Goal: Communication & Community: Answer question/provide support

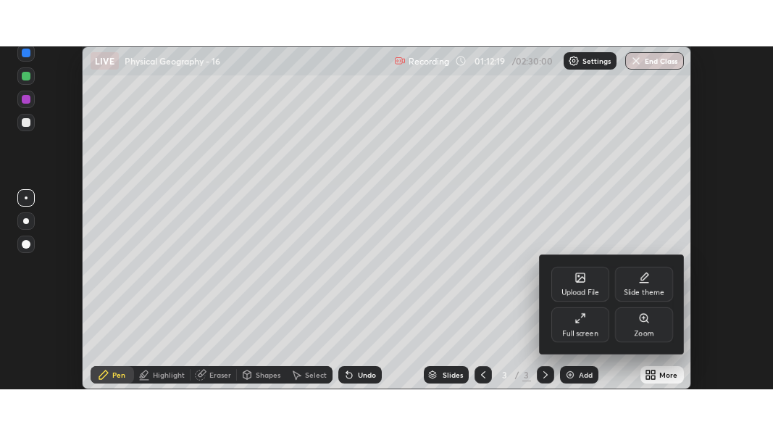
scroll to position [343, 773]
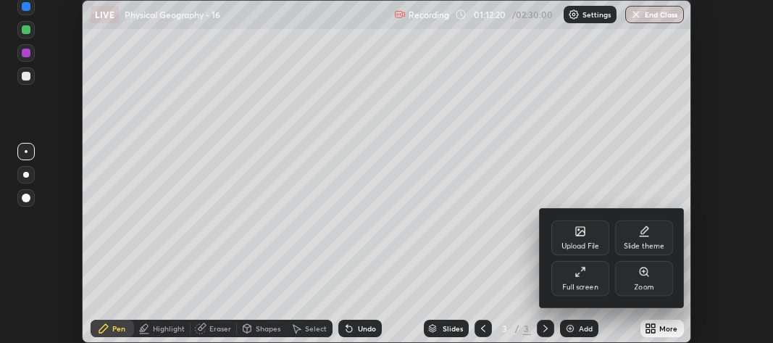
click at [587, 287] on div "Full screen" at bounding box center [580, 286] width 36 height 7
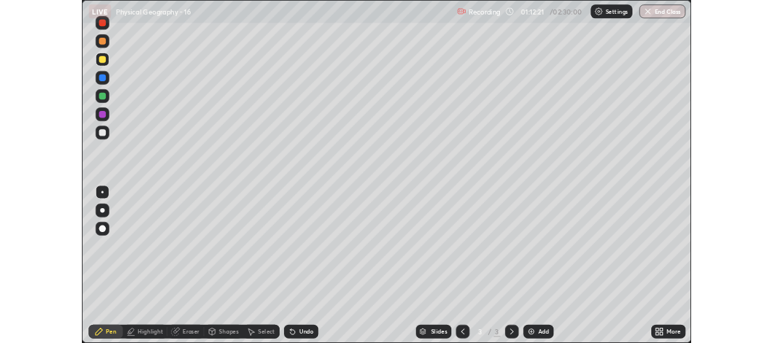
scroll to position [435, 773]
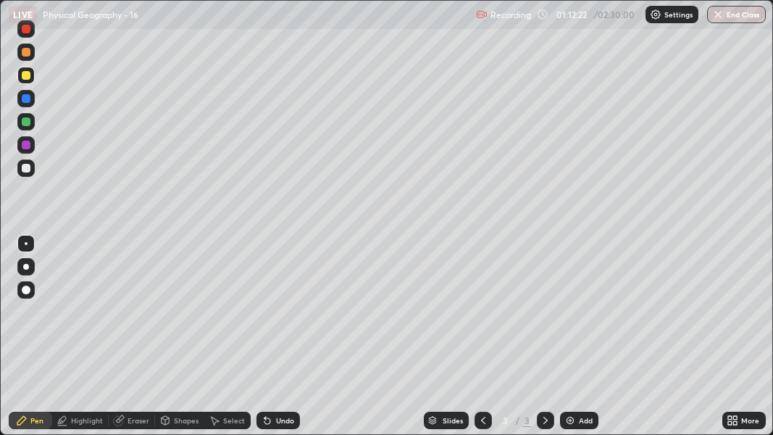
click at [736, 342] on icon at bounding box center [736, 423] width 4 height 4
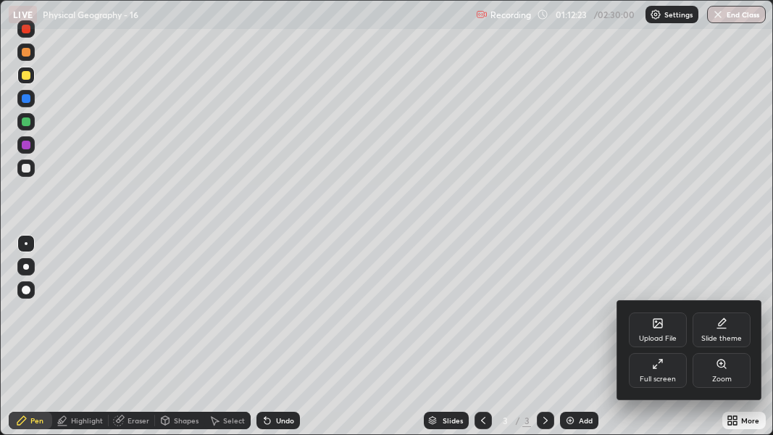
click at [659, 342] on icon at bounding box center [661, 361] width 4 height 4
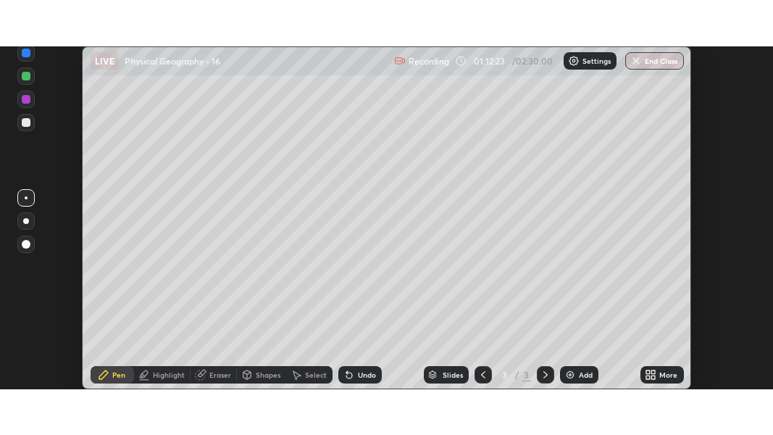
scroll to position [72106, 71675]
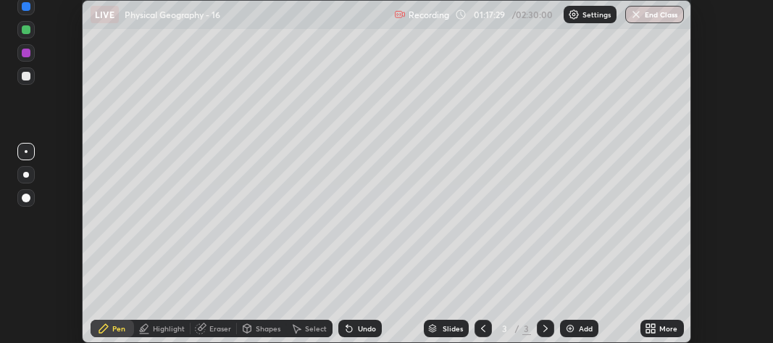
click at [650, 329] on icon at bounding box center [648, 331] width 4 height 4
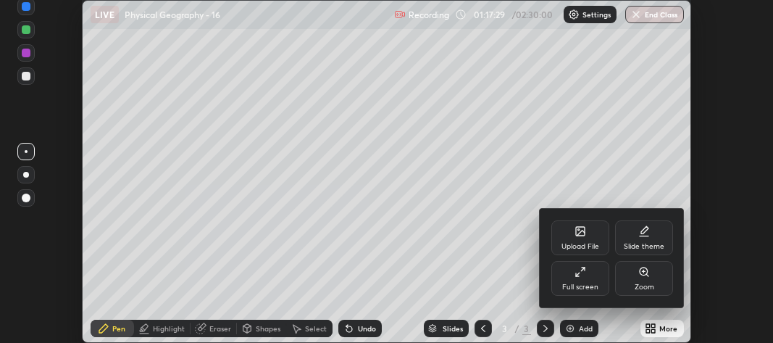
click at [596, 280] on div "Full screen" at bounding box center [580, 278] width 58 height 35
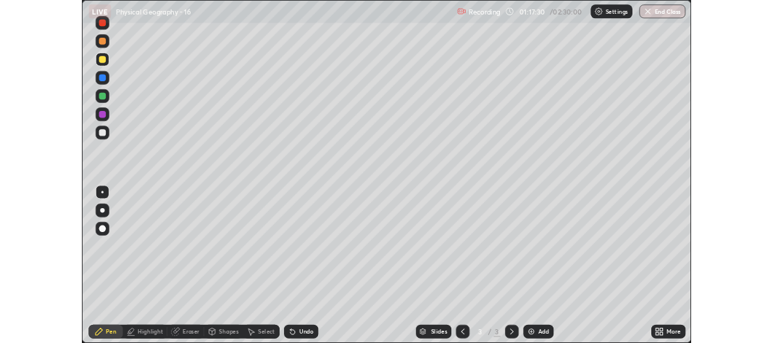
scroll to position [435, 773]
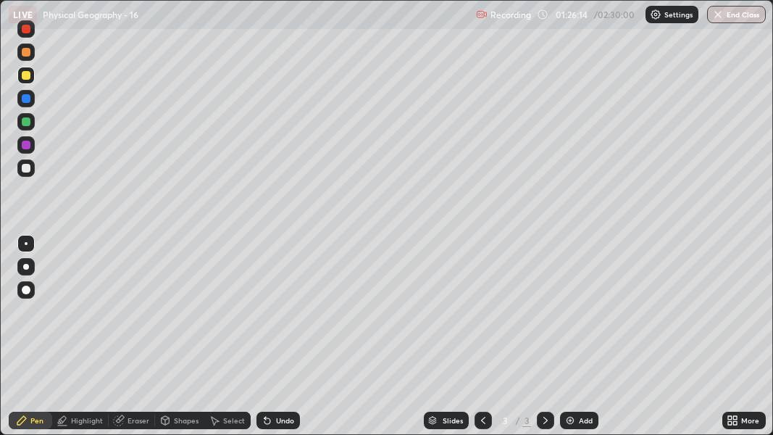
click at [564, 342] on img at bounding box center [570, 420] width 12 height 12
click at [28, 171] on div at bounding box center [26, 168] width 9 height 9
click at [25, 265] on div at bounding box center [26, 267] width 6 height 6
click at [29, 125] on div at bounding box center [25, 121] width 17 height 17
click at [25, 168] on div at bounding box center [26, 168] width 9 height 9
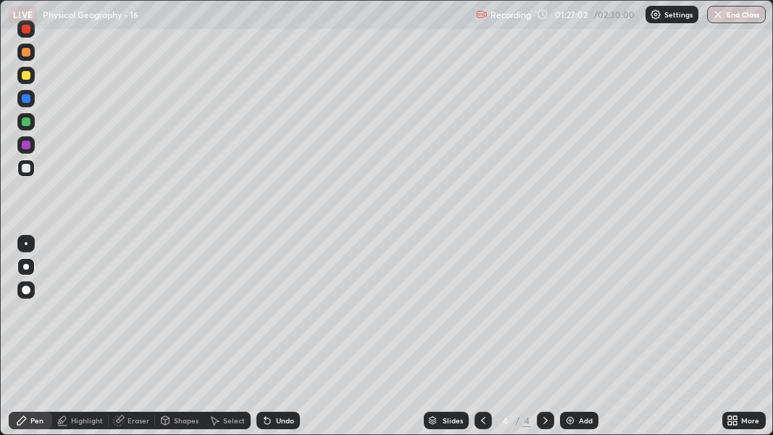
click at [26, 122] on div at bounding box center [26, 121] width 9 height 9
click at [32, 167] on div at bounding box center [25, 167] width 17 height 17
click at [29, 282] on div at bounding box center [25, 289] width 17 height 17
click at [26, 49] on div at bounding box center [26, 52] width 9 height 9
click at [27, 74] on div at bounding box center [26, 75] width 9 height 9
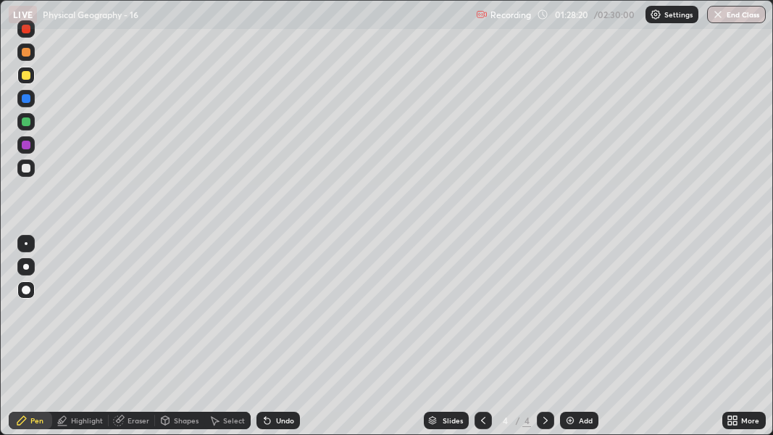
click at [24, 54] on div at bounding box center [26, 52] width 9 height 9
click at [276, 342] on div "Undo" at bounding box center [285, 420] width 18 height 7
click at [270, 342] on icon at bounding box center [268, 420] width 12 height 12
click at [27, 170] on div at bounding box center [26, 168] width 9 height 9
click at [26, 170] on div at bounding box center [26, 168] width 9 height 9
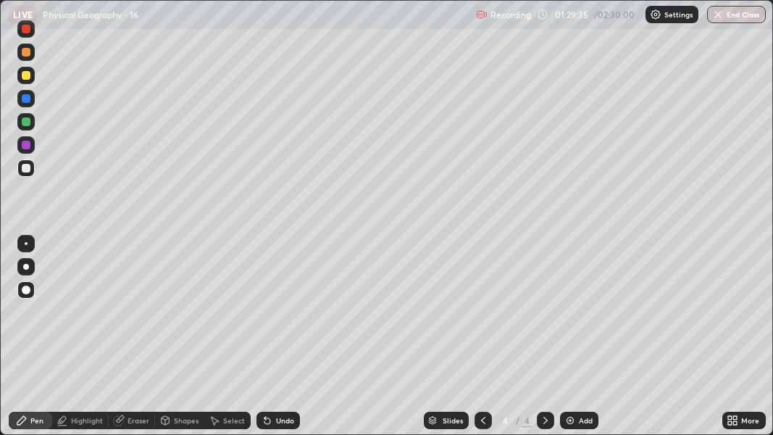
click at [25, 121] on div at bounding box center [26, 121] width 9 height 9
click at [25, 243] on div at bounding box center [26, 243] width 3 height 3
click at [25, 267] on div at bounding box center [26, 267] width 6 height 6
click at [25, 243] on div at bounding box center [26, 243] width 3 height 3
click at [25, 170] on div at bounding box center [26, 168] width 9 height 9
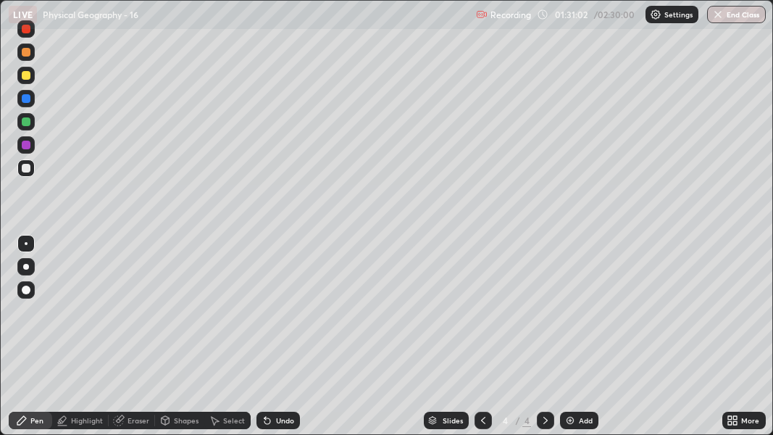
click at [26, 288] on div at bounding box center [26, 289] width 9 height 9
click at [577, 342] on div "Add" at bounding box center [579, 420] width 38 height 17
click at [29, 289] on div at bounding box center [26, 289] width 9 height 9
click at [25, 52] on div at bounding box center [26, 52] width 9 height 9
click at [481, 342] on icon at bounding box center [483, 420] width 12 height 12
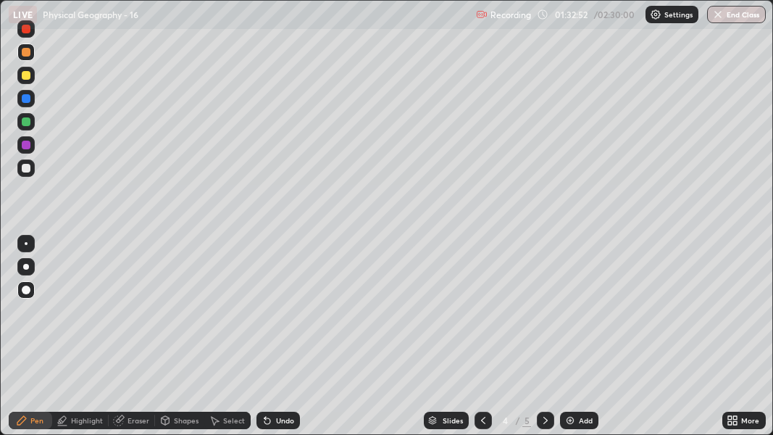
click at [546, 342] on icon at bounding box center [546, 420] width 12 height 12
click at [286, 342] on div "Undo" at bounding box center [277, 420] width 43 height 17
click at [283, 342] on div "Undo" at bounding box center [285, 420] width 18 height 7
click at [183, 342] on div "Shapes" at bounding box center [186, 420] width 25 height 7
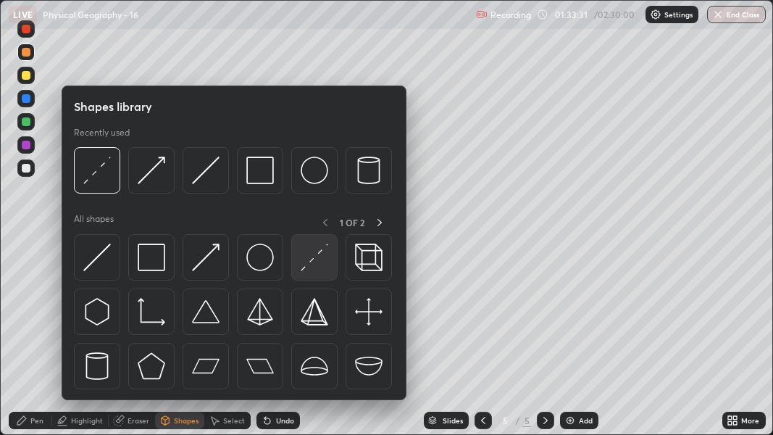
click at [312, 258] on img at bounding box center [315, 257] width 28 height 28
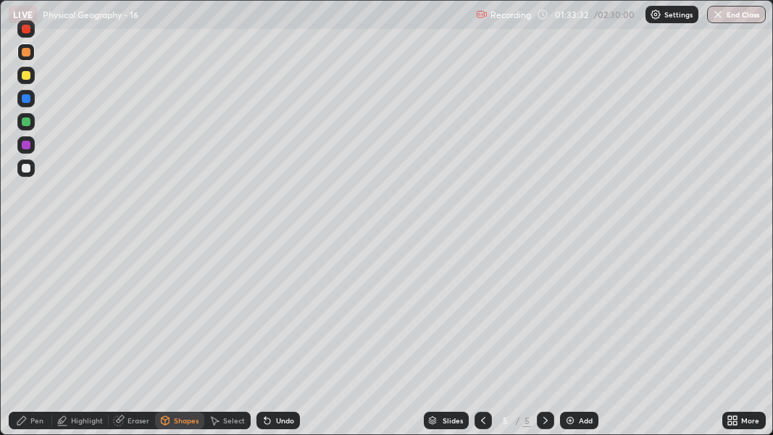
click at [25, 96] on div at bounding box center [26, 98] width 9 height 9
click at [36, 342] on div "Pen" at bounding box center [36, 420] width 13 height 7
click at [25, 243] on div at bounding box center [26, 243] width 3 height 3
click at [189, 342] on div "Shapes" at bounding box center [186, 420] width 25 height 7
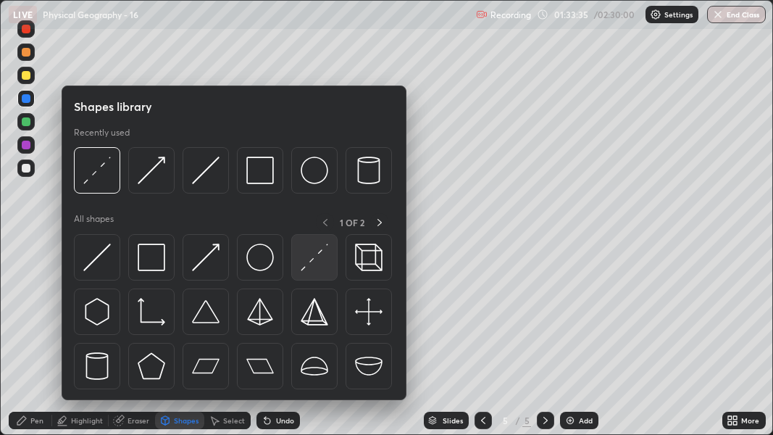
click at [312, 258] on img at bounding box center [315, 257] width 28 height 28
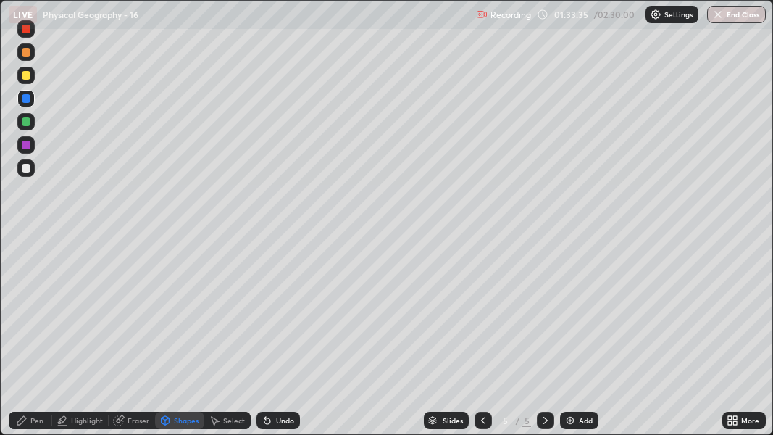
click at [23, 99] on div at bounding box center [26, 98] width 9 height 9
click at [282, 342] on div "Undo" at bounding box center [285, 420] width 18 height 7
click at [37, 342] on div "Pen" at bounding box center [36, 420] width 13 height 7
click at [28, 285] on div at bounding box center [26, 289] width 9 height 9
click at [28, 51] on div at bounding box center [26, 52] width 9 height 9
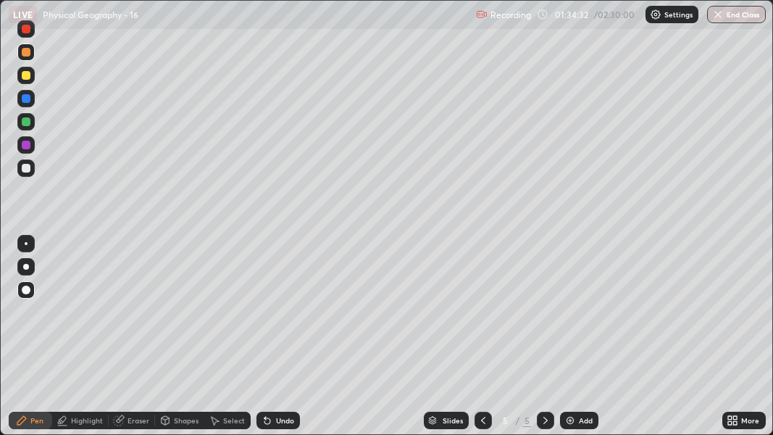
click at [25, 267] on div at bounding box center [26, 267] width 6 height 6
click at [27, 170] on div at bounding box center [26, 168] width 9 height 9
click at [272, 342] on div "Undo" at bounding box center [277, 420] width 43 height 17
click at [276, 342] on div "Undo" at bounding box center [285, 420] width 18 height 7
click at [273, 342] on div "Undo" at bounding box center [277, 420] width 43 height 17
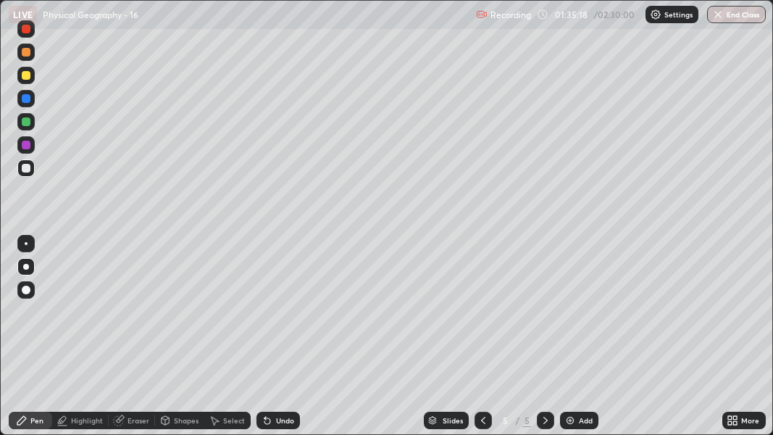
click at [278, 342] on div "Undo" at bounding box center [285, 420] width 18 height 7
click at [128, 342] on div "Eraser" at bounding box center [139, 420] width 22 height 7
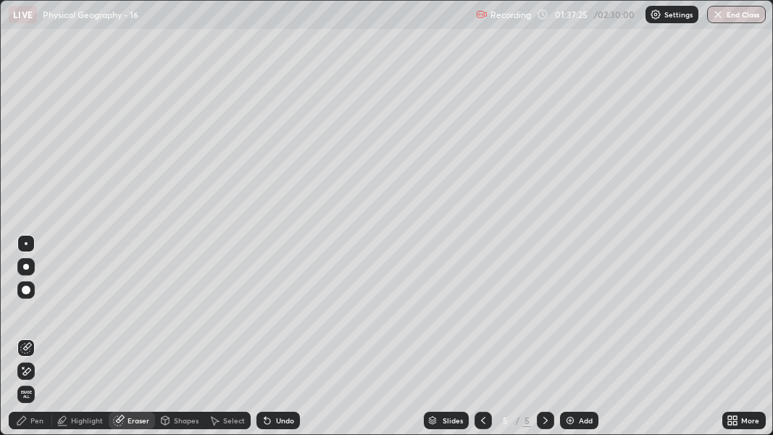
click at [25, 342] on icon at bounding box center [26, 371] width 12 height 12
click at [32, 342] on div "Pen" at bounding box center [36, 420] width 13 height 7
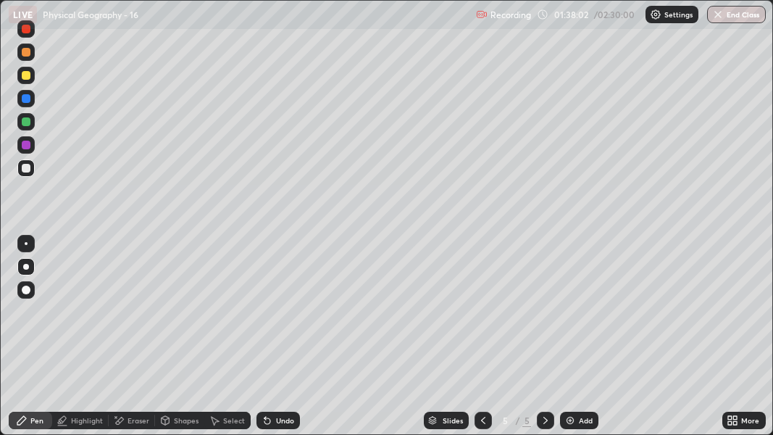
click at [23, 52] on div at bounding box center [26, 52] width 9 height 9
click at [125, 342] on div "Eraser" at bounding box center [132, 420] width 46 height 17
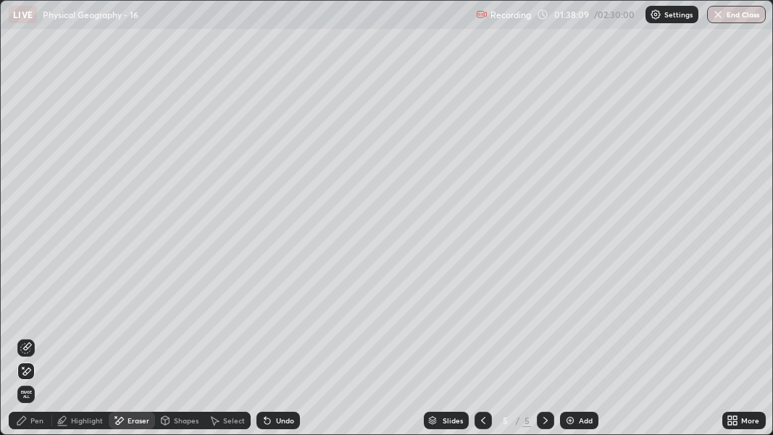
click at [24, 342] on icon at bounding box center [26, 348] width 12 height 12
click at [30, 342] on div "Pen" at bounding box center [30, 420] width 43 height 17
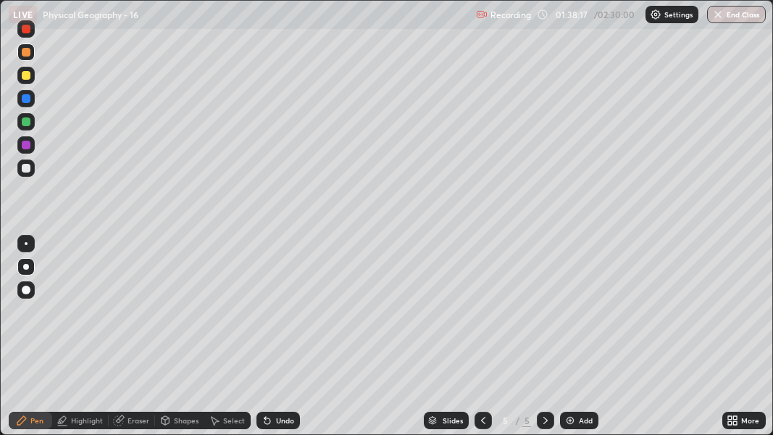
click at [25, 288] on div at bounding box center [26, 289] width 9 height 9
click at [26, 53] on div at bounding box center [26, 52] width 9 height 9
click at [285, 342] on div "Undo" at bounding box center [285, 420] width 18 height 7
click at [277, 342] on div "Undo" at bounding box center [285, 420] width 18 height 7
click at [136, 342] on div "Eraser" at bounding box center [139, 420] width 22 height 7
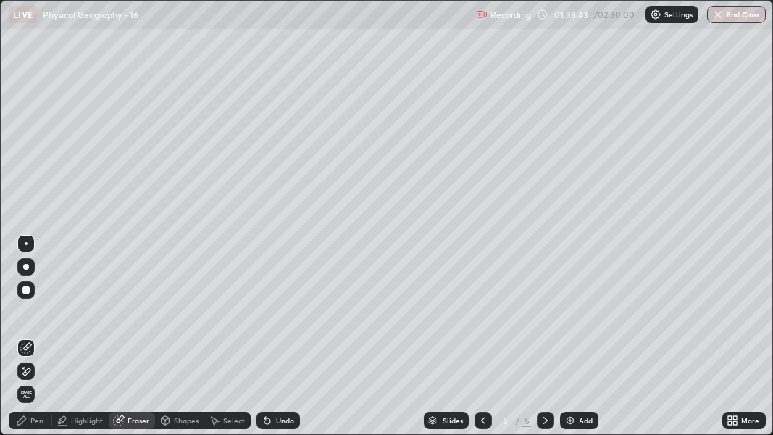
click at [41, 342] on div "Pen" at bounding box center [36, 420] width 13 height 7
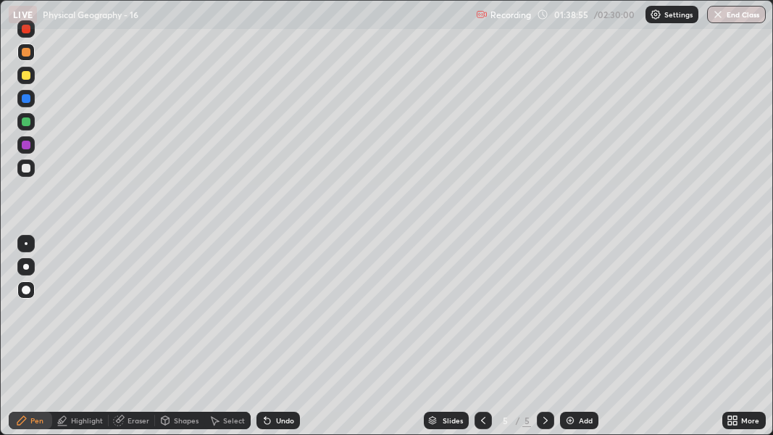
click at [280, 342] on div "Undo" at bounding box center [285, 420] width 18 height 7
click at [279, 342] on div "Undo" at bounding box center [285, 420] width 18 height 7
click at [280, 342] on div "Undo" at bounding box center [285, 420] width 18 height 7
click at [279, 342] on div "Undo" at bounding box center [285, 420] width 18 height 7
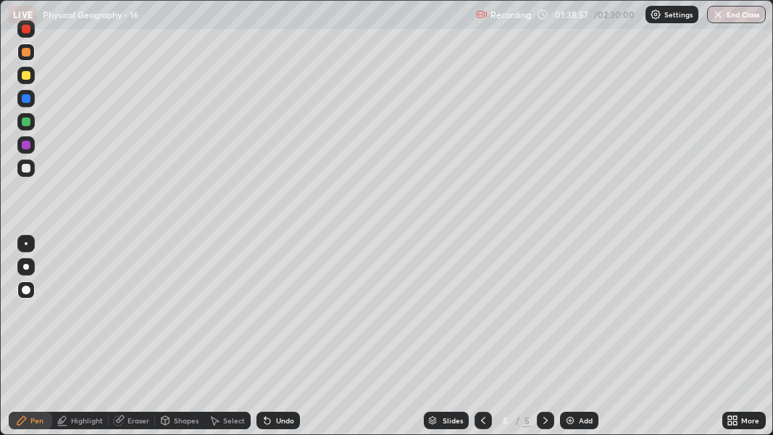
click at [280, 342] on div "Undo" at bounding box center [285, 420] width 18 height 7
click at [30, 99] on div at bounding box center [26, 98] width 9 height 9
click at [29, 243] on div at bounding box center [25, 243] width 17 height 17
click at [27, 54] on div at bounding box center [26, 52] width 9 height 9
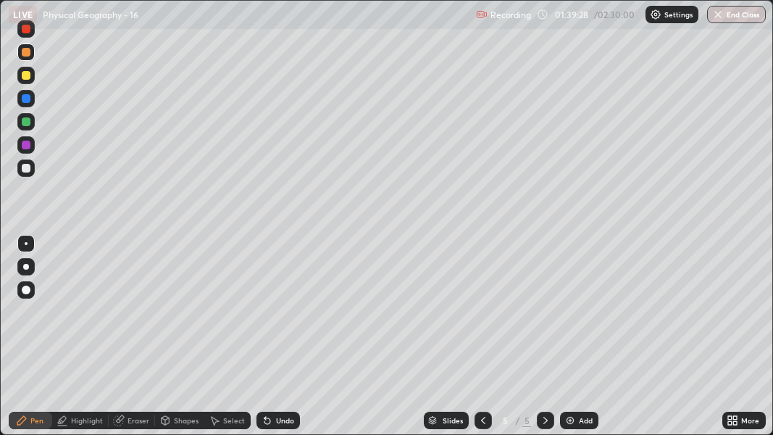
click at [131, 342] on div "Eraser" at bounding box center [139, 420] width 22 height 7
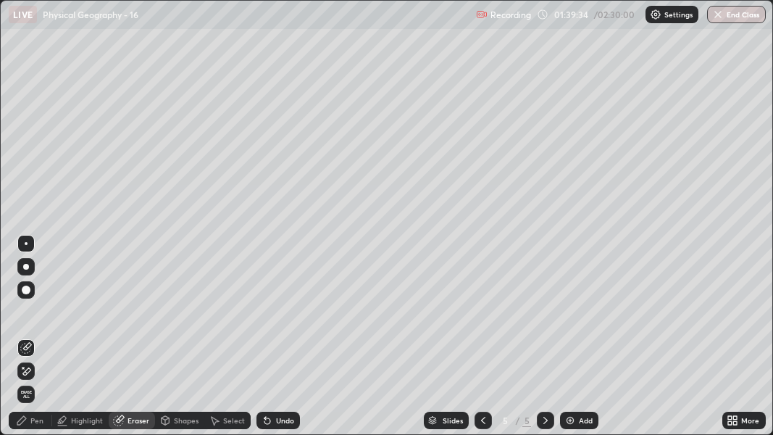
click at [37, 342] on div "Pen" at bounding box center [36, 420] width 13 height 7
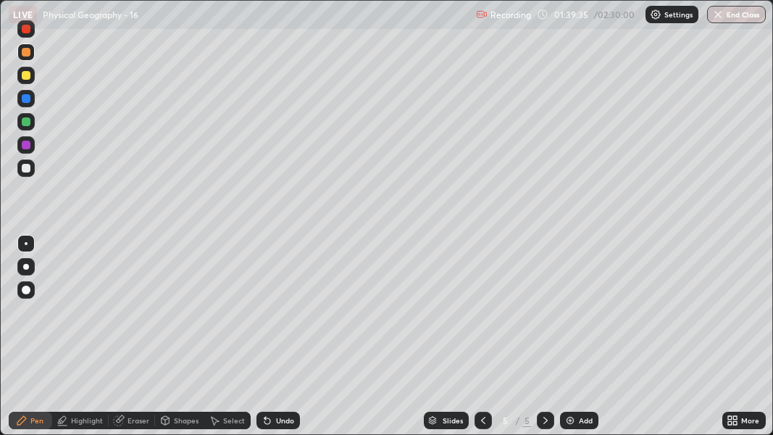
click at [25, 54] on div at bounding box center [26, 52] width 9 height 9
click at [30, 288] on div at bounding box center [26, 289] width 9 height 9
click at [26, 100] on div at bounding box center [26, 98] width 9 height 9
click at [25, 267] on div at bounding box center [26, 267] width 6 height 6
click at [282, 342] on div "Undo" at bounding box center [277, 420] width 43 height 17
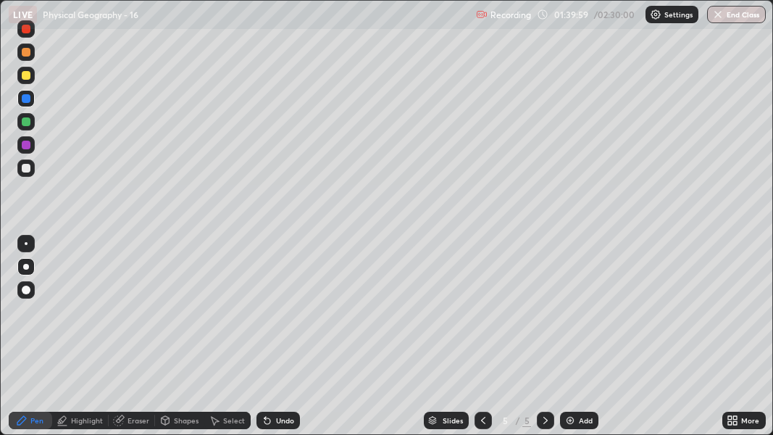
click at [144, 342] on div "Eraser" at bounding box center [139, 420] width 22 height 7
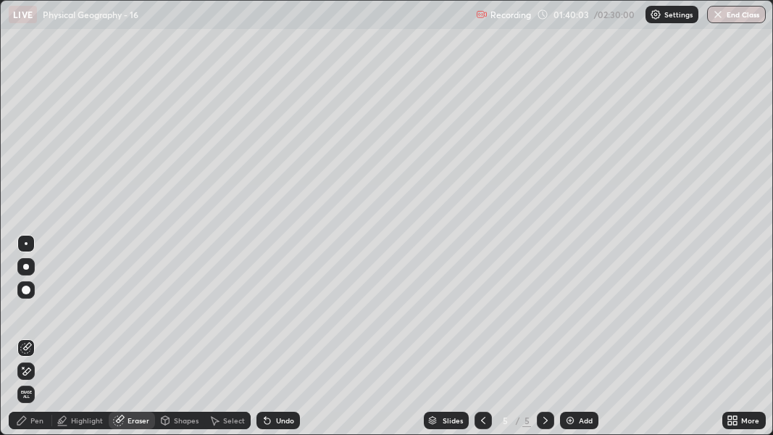
click at [34, 342] on div "Pen" at bounding box center [36, 420] width 13 height 7
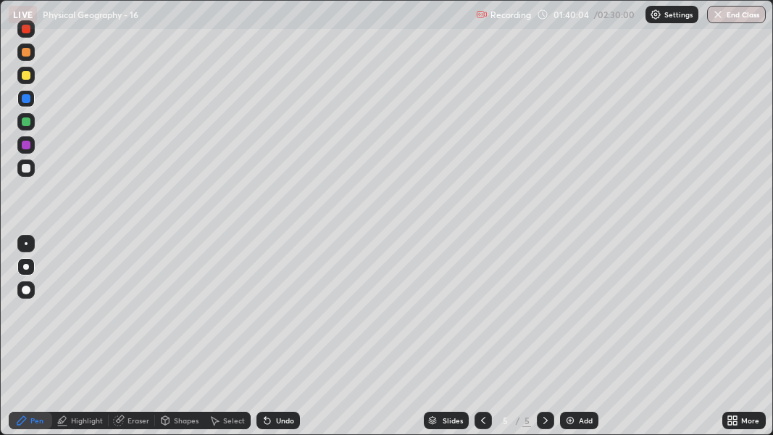
click at [27, 56] on div at bounding box center [26, 52] width 9 height 9
click at [26, 167] on div at bounding box center [26, 168] width 9 height 9
click at [28, 267] on div at bounding box center [26, 267] width 6 height 6
click at [285, 342] on div "Undo" at bounding box center [285, 420] width 18 height 7
click at [85, 342] on div "Highlight" at bounding box center [87, 420] width 32 height 7
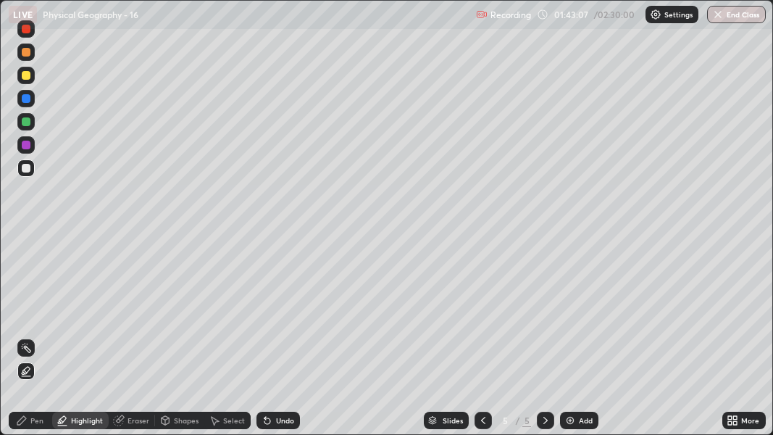
click at [24, 342] on icon at bounding box center [26, 371] width 12 height 12
click at [28, 73] on div at bounding box center [26, 75] width 9 height 9
click at [30, 342] on div "Pen" at bounding box center [30, 420] width 43 height 17
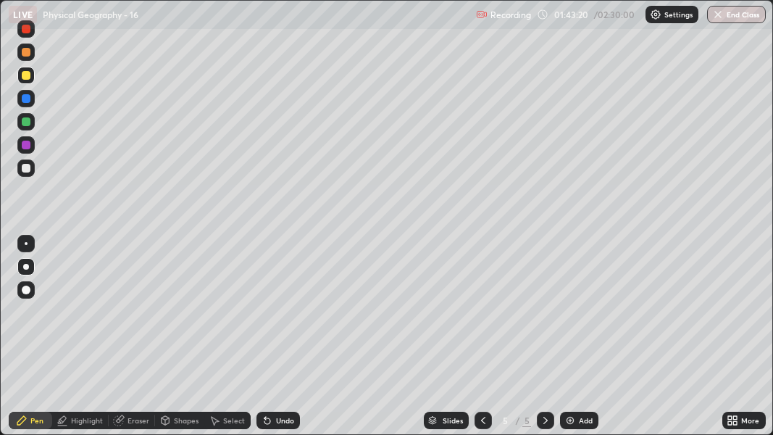
click at [25, 267] on div at bounding box center [26, 267] width 6 height 6
click at [135, 342] on div "Eraser" at bounding box center [139, 420] width 22 height 7
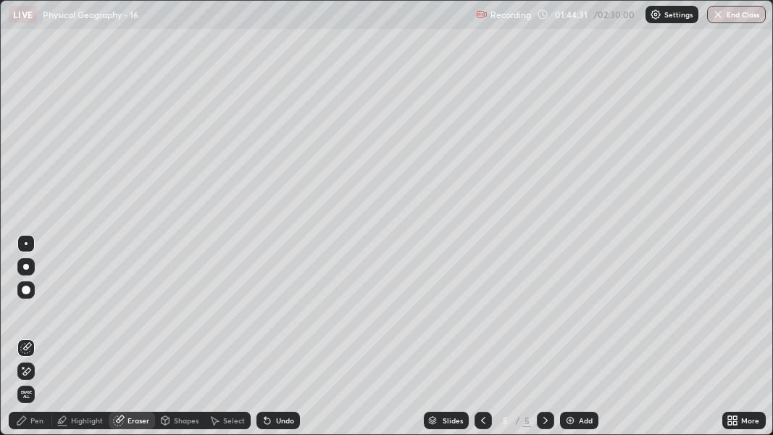
click at [31, 342] on div "Pen" at bounding box center [36, 420] width 13 height 7
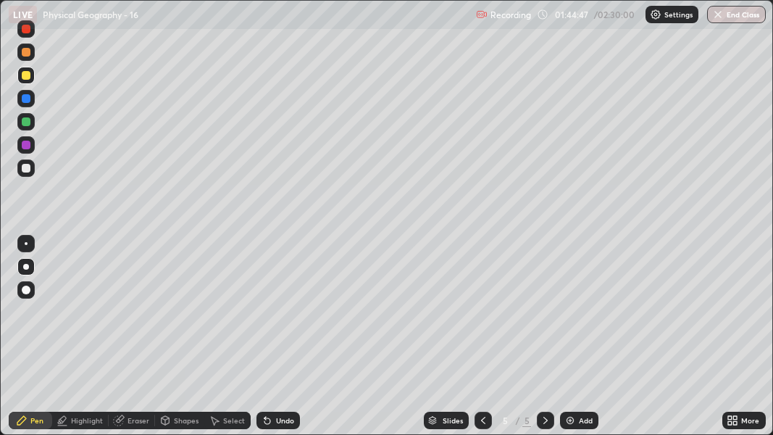
click at [25, 24] on div "LIVE Physical Geography - 16" at bounding box center [240, 14] width 462 height 29
click at [22, 31] on div at bounding box center [26, 29] width 9 height 9
click at [135, 342] on div "Eraser" at bounding box center [139, 420] width 22 height 7
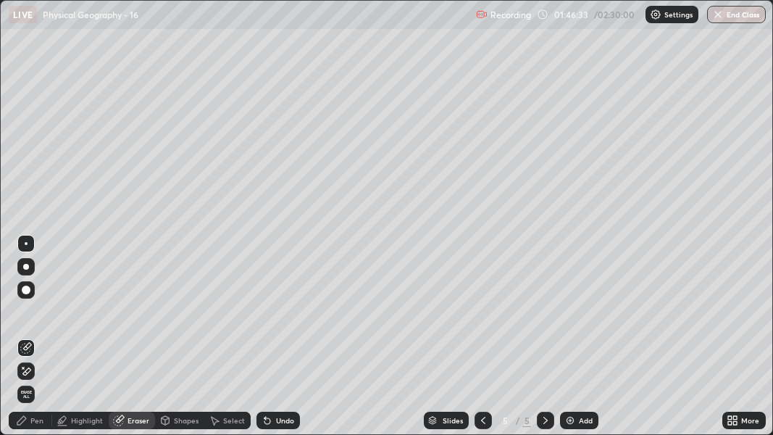
click at [30, 342] on div "Pen" at bounding box center [30, 420] width 43 height 17
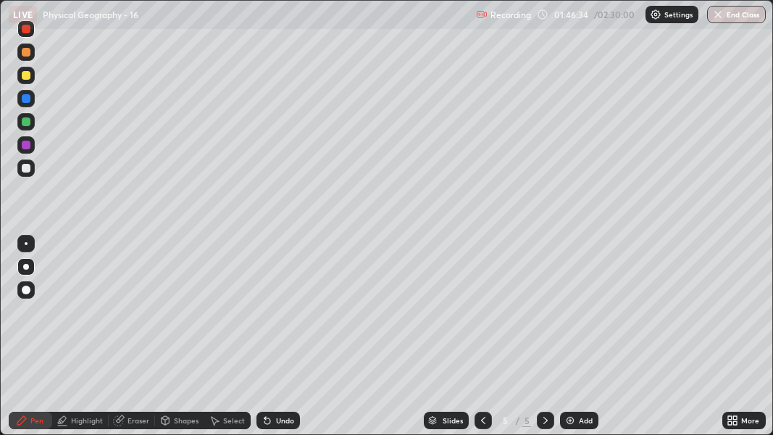
click at [26, 37] on div at bounding box center [25, 28] width 17 height 17
click at [278, 342] on div "Undo" at bounding box center [285, 420] width 18 height 7
click at [280, 342] on div "Undo" at bounding box center [285, 420] width 18 height 7
click at [276, 342] on div "Undo" at bounding box center [285, 420] width 18 height 7
click at [275, 342] on div "Undo" at bounding box center [277, 420] width 43 height 17
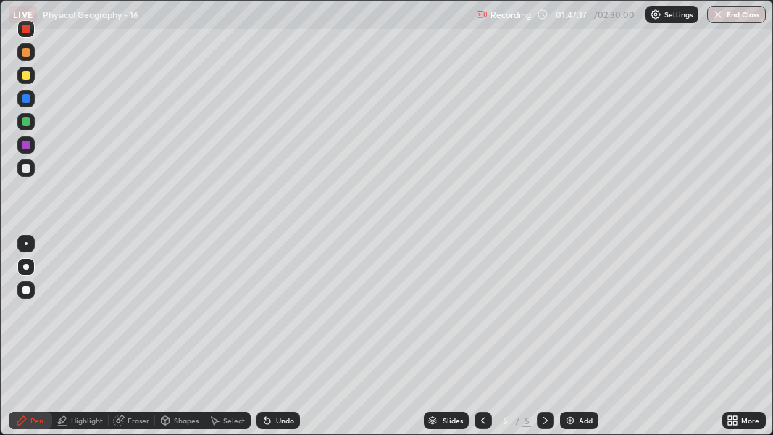
click at [277, 342] on div "Undo" at bounding box center [277, 420] width 43 height 17
click at [21, 170] on div at bounding box center [25, 167] width 17 height 17
click at [28, 32] on div at bounding box center [26, 29] width 9 height 9
click at [25, 170] on div at bounding box center [26, 168] width 9 height 9
click at [21, 102] on div at bounding box center [25, 98] width 17 height 17
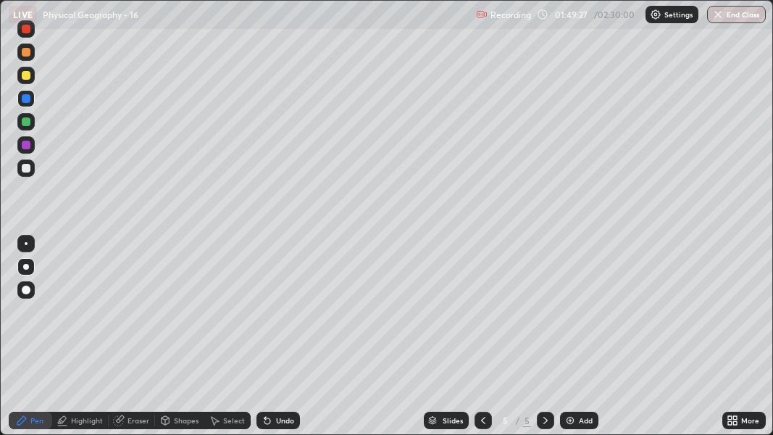
click at [28, 272] on div at bounding box center [25, 266] width 17 height 17
click at [25, 78] on div at bounding box center [26, 75] width 9 height 9
click at [30, 167] on div at bounding box center [26, 168] width 9 height 9
click at [26, 99] on div at bounding box center [26, 98] width 9 height 9
click at [281, 342] on div "Undo" at bounding box center [285, 420] width 18 height 7
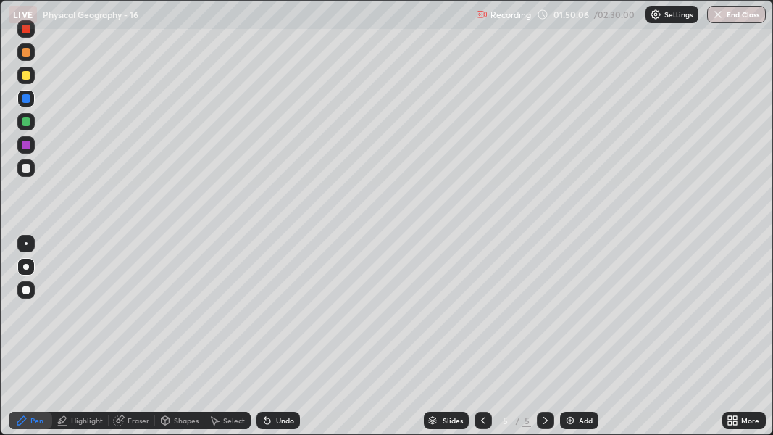
click at [280, 342] on div "Undo" at bounding box center [285, 420] width 18 height 7
click at [279, 342] on div "Undo" at bounding box center [285, 420] width 18 height 7
click at [280, 342] on div "Undo" at bounding box center [285, 420] width 18 height 7
click at [279, 342] on div "Undo" at bounding box center [285, 420] width 18 height 7
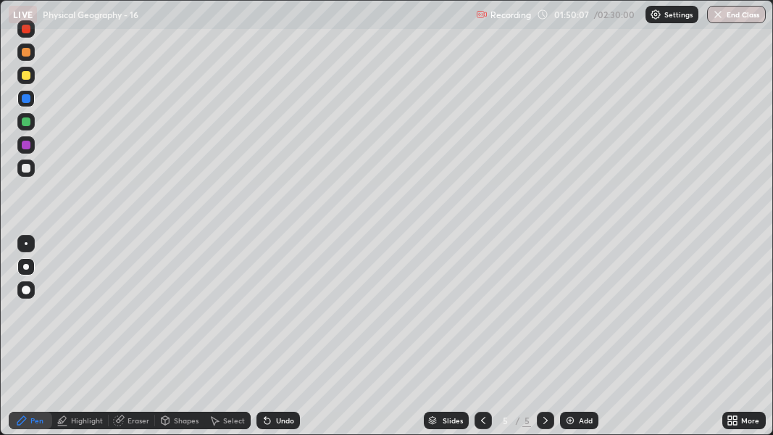
click at [280, 342] on div "Undo" at bounding box center [285, 420] width 18 height 7
click at [283, 342] on div "Undo" at bounding box center [285, 420] width 18 height 7
click at [282, 342] on div "Undo" at bounding box center [285, 420] width 18 height 7
click at [124, 342] on div "Eraser" at bounding box center [132, 420] width 46 height 17
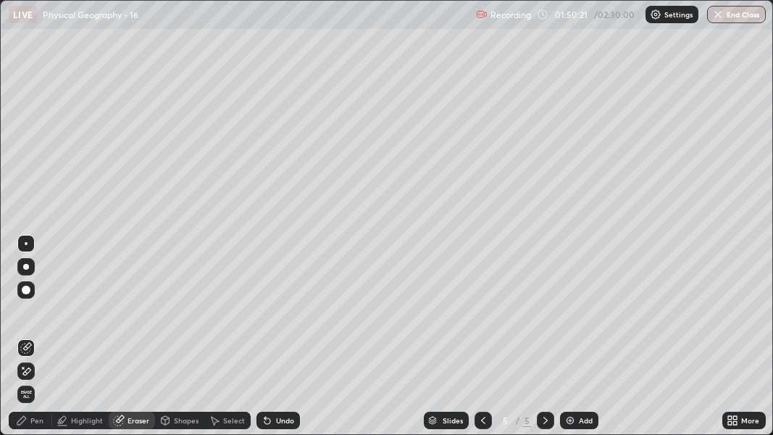
click at [30, 342] on div "Pen" at bounding box center [30, 420] width 43 height 17
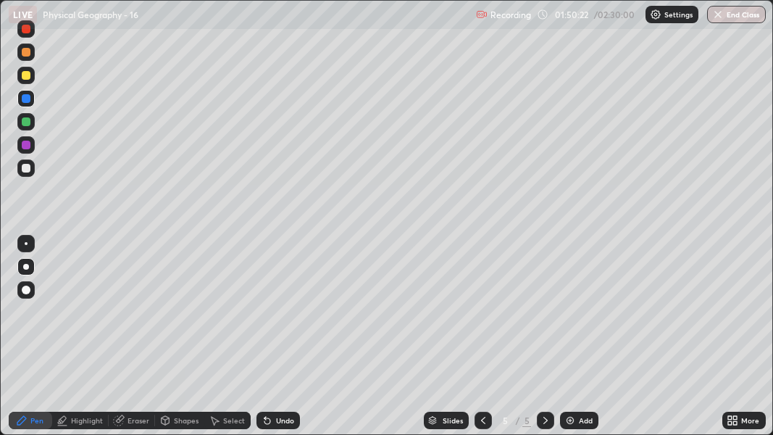
click at [31, 53] on div at bounding box center [25, 51] width 17 height 17
click at [279, 342] on div "Undo" at bounding box center [285, 420] width 18 height 7
click at [278, 342] on div "Undo" at bounding box center [285, 420] width 18 height 7
click at [280, 342] on div "Undo" at bounding box center [285, 420] width 18 height 7
click at [25, 94] on div at bounding box center [26, 98] width 9 height 9
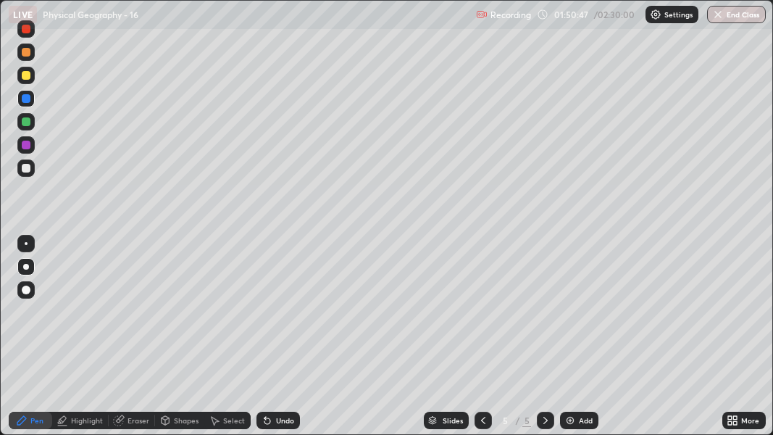
click at [28, 31] on div at bounding box center [26, 29] width 9 height 9
click at [28, 169] on div at bounding box center [26, 168] width 9 height 9
click at [29, 78] on div at bounding box center [26, 75] width 9 height 9
click at [24, 78] on div at bounding box center [26, 75] width 9 height 9
click at [27, 289] on div at bounding box center [26, 289] width 9 height 9
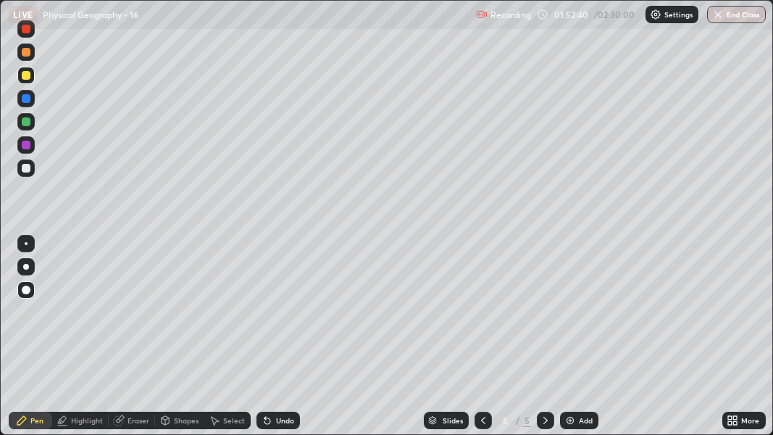
click at [24, 265] on div at bounding box center [26, 267] width 6 height 6
click at [28, 124] on div at bounding box center [26, 121] width 9 height 9
click at [29, 264] on div at bounding box center [25, 266] width 17 height 17
click at [264, 342] on div "Undo" at bounding box center [275, 420] width 49 height 29
click at [25, 243] on div at bounding box center [26, 243] width 3 height 3
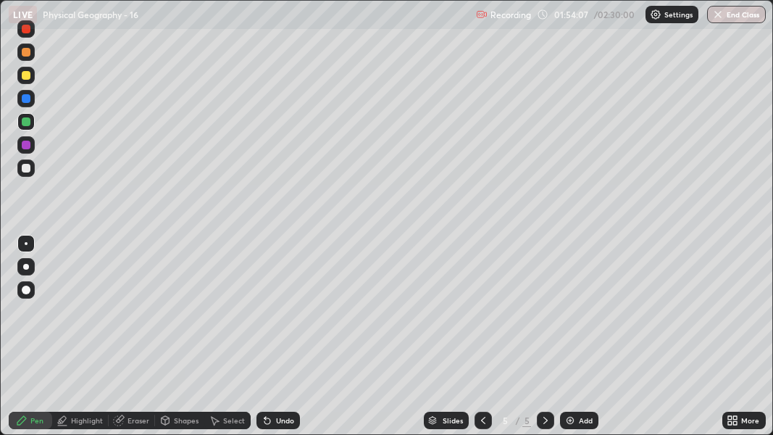
click at [743, 342] on div "More" at bounding box center [750, 420] width 18 height 7
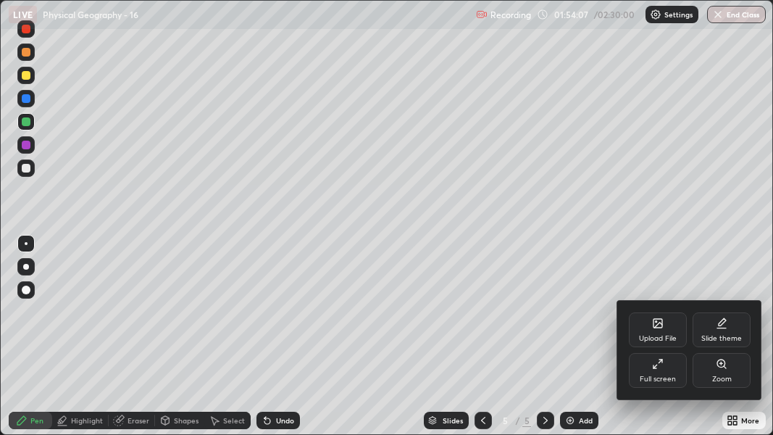
click at [671, 342] on div "Full screen" at bounding box center [658, 370] width 58 height 35
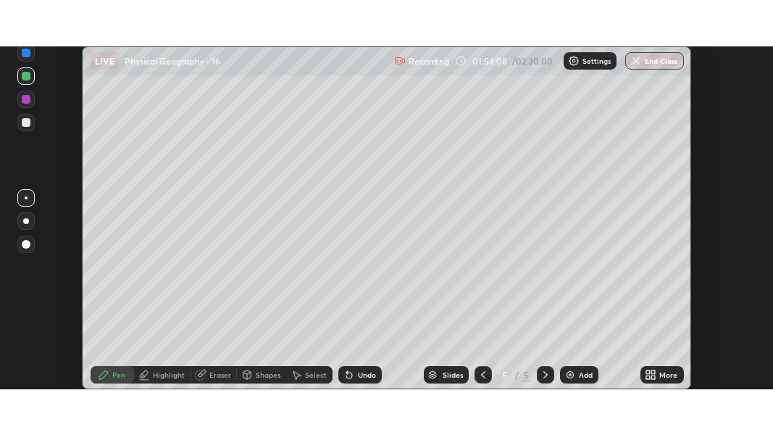
scroll to position [72106, 71675]
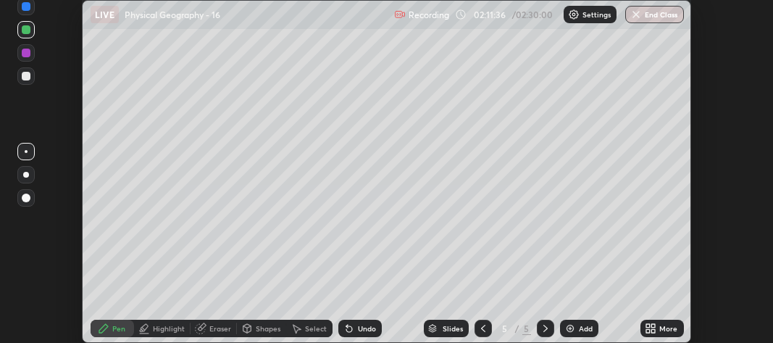
click at [660, 332] on div "More" at bounding box center [668, 328] width 18 height 7
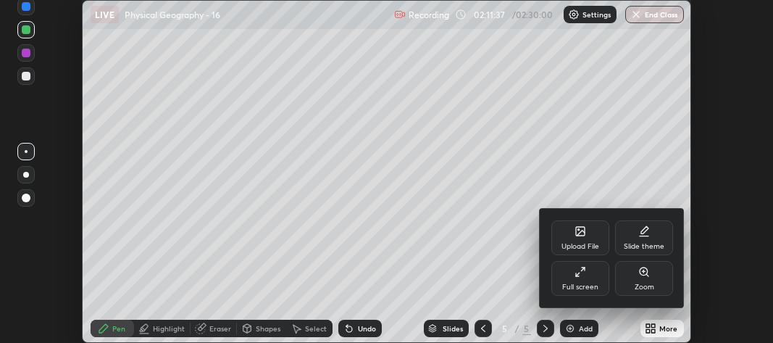
click at [570, 280] on div "Full screen" at bounding box center [580, 278] width 58 height 35
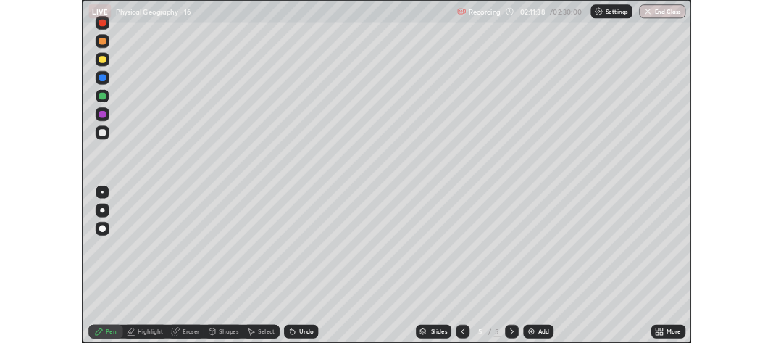
scroll to position [435, 773]
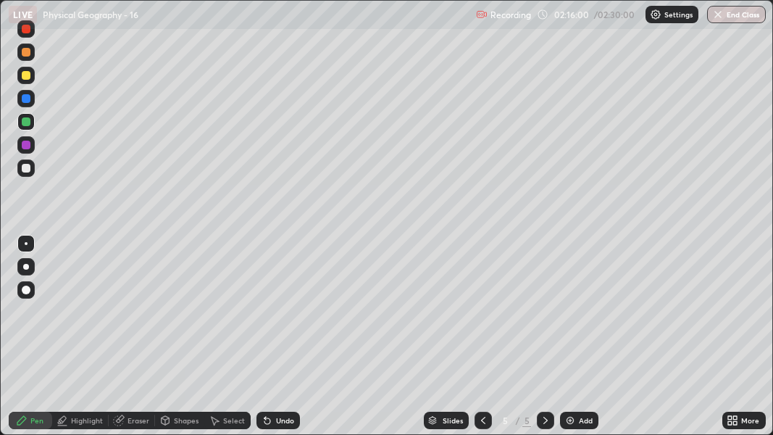
click at [28, 33] on div at bounding box center [26, 29] width 9 height 9
click at [25, 267] on div at bounding box center [26, 267] width 6 height 6
click at [731, 342] on icon at bounding box center [730, 418] width 4 height 4
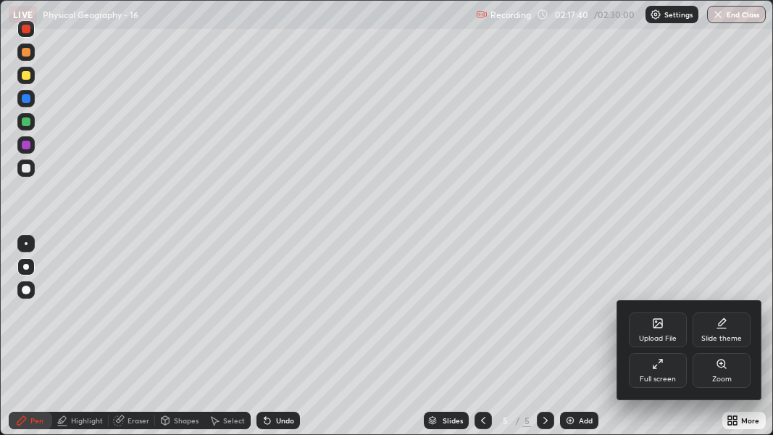
click at [671, 342] on div "Full screen" at bounding box center [658, 370] width 58 height 35
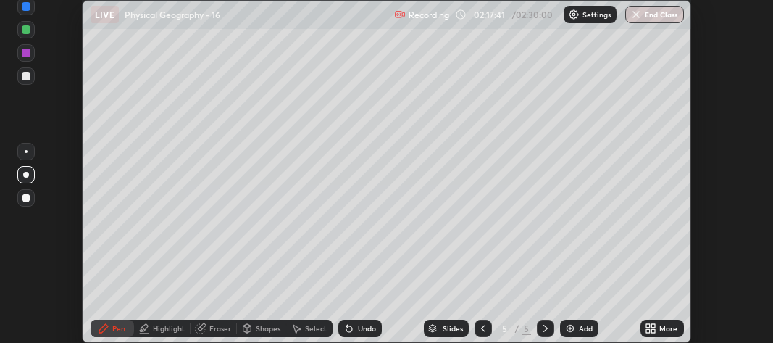
scroll to position [72106, 71675]
click at [659, 14] on button "End Class" at bounding box center [654, 14] width 59 height 17
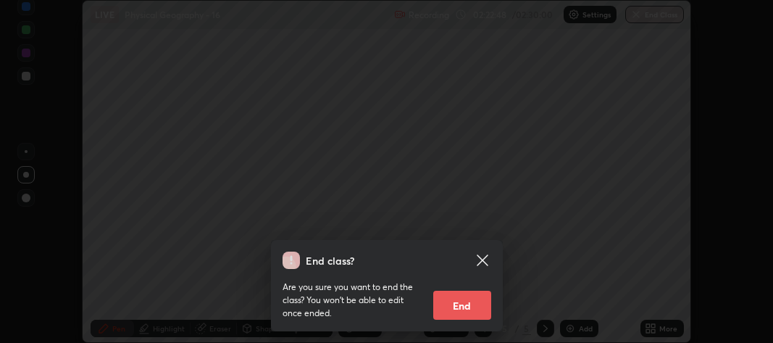
click at [474, 306] on button "End" at bounding box center [462, 305] width 58 height 29
